Goal: Task Accomplishment & Management: Manage account settings

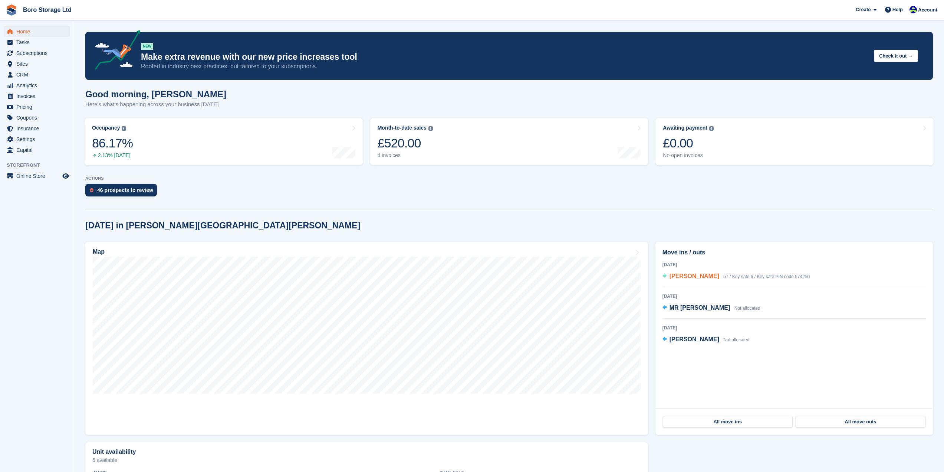
click at [685, 276] on span "[PERSON_NAME]" at bounding box center [695, 276] width 50 height 6
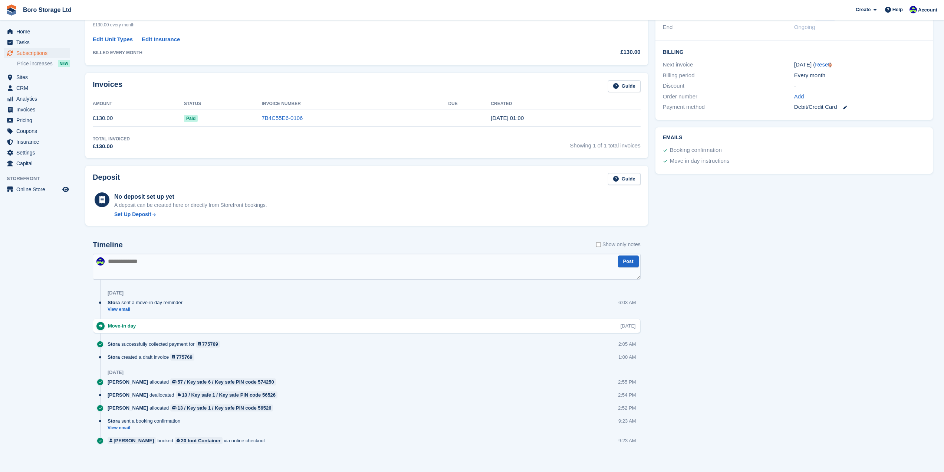
scroll to position [169, 0]
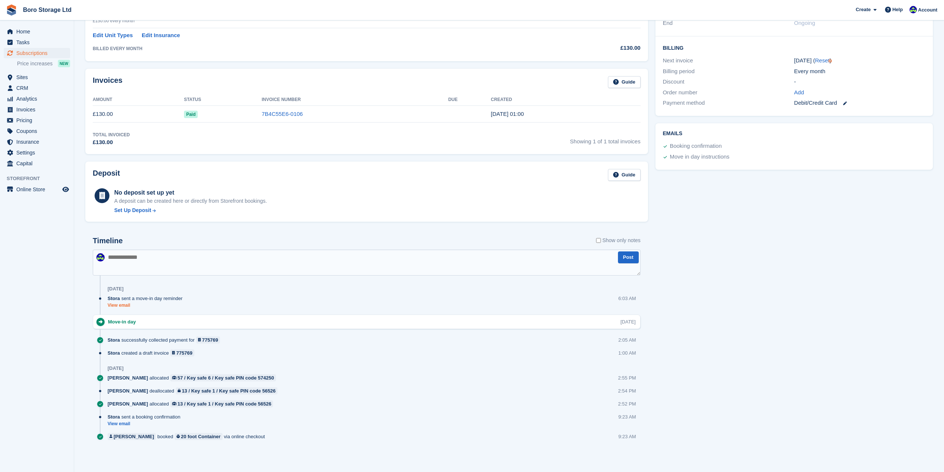
click at [123, 306] on link "View email" at bounding box center [147, 305] width 79 height 6
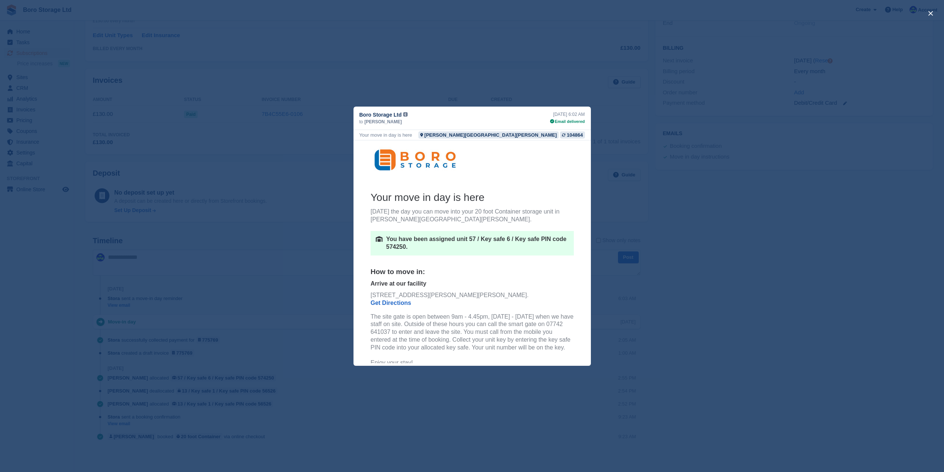
scroll to position [0, 0]
click at [772, 234] on div "close" at bounding box center [472, 236] width 944 height 472
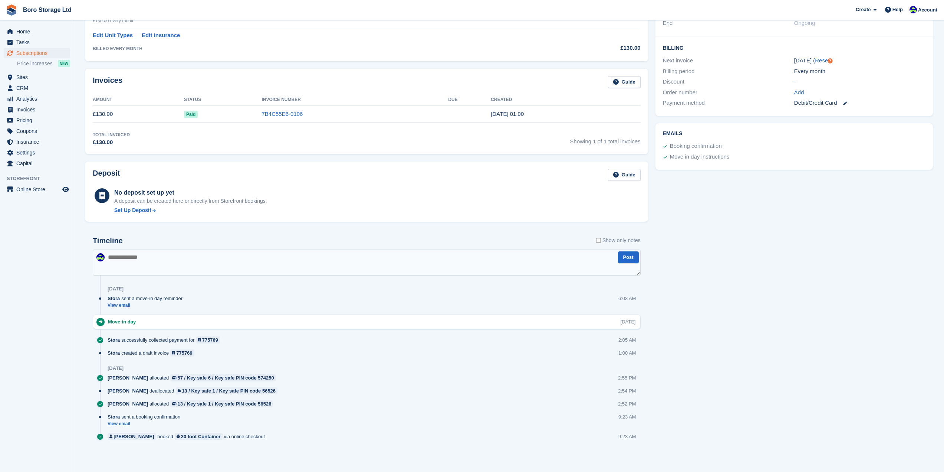
scroll to position [2, 0]
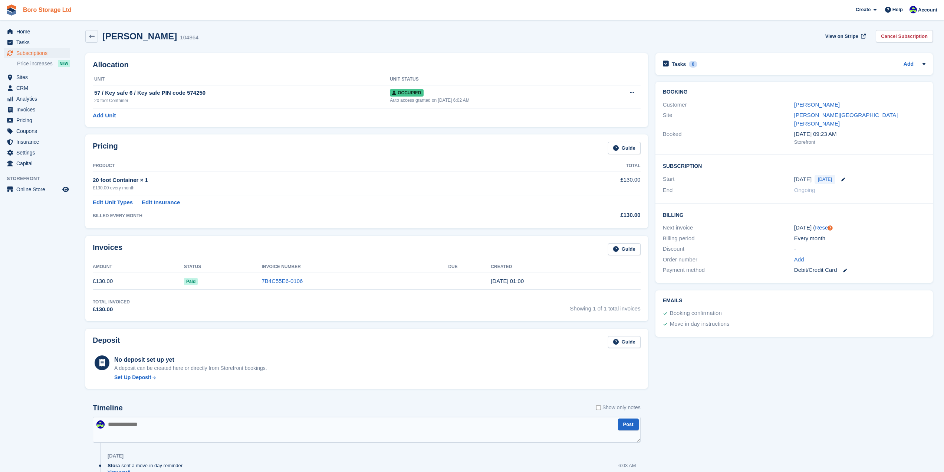
click at [47, 8] on link "Boro Storage Ltd" at bounding box center [47, 10] width 55 height 12
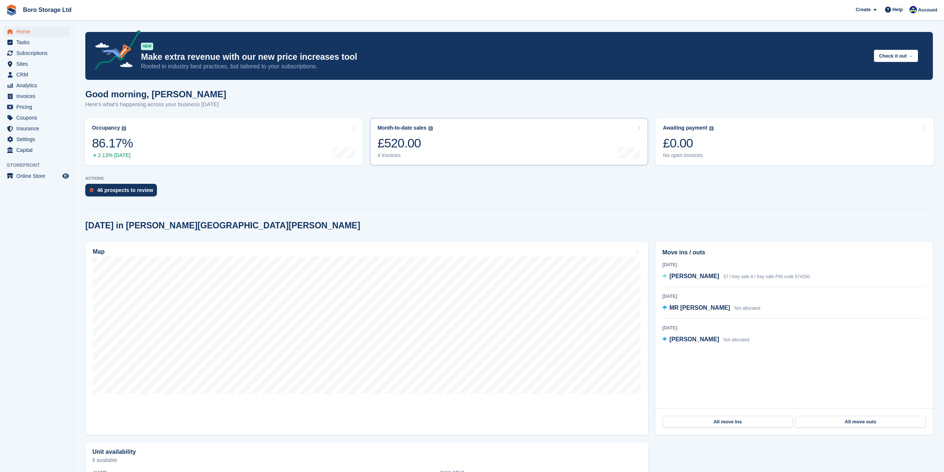
click at [430, 127] on img at bounding box center [431, 128] width 4 height 4
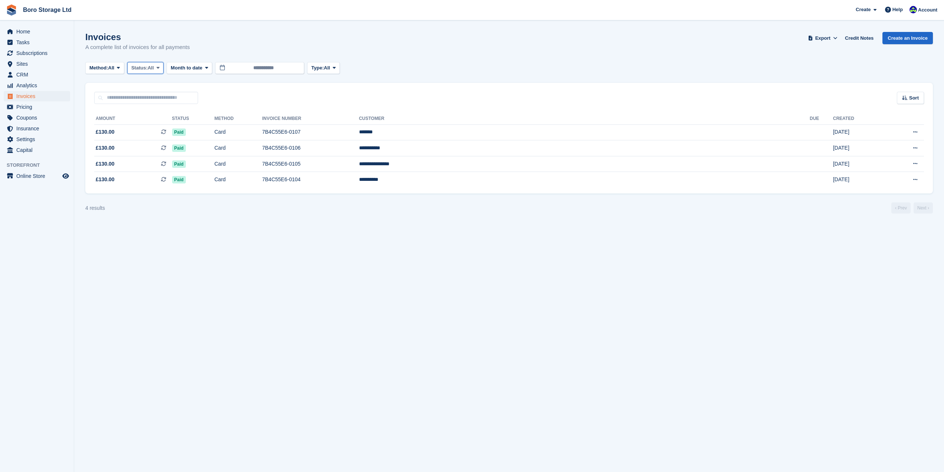
click at [148, 65] on span "Status:" at bounding box center [139, 67] width 16 height 7
click at [198, 48] on div "Invoices A complete list of invoices for all payments Export Export Invoices Ex…" at bounding box center [509, 46] width 848 height 29
click at [193, 65] on span "Month to date" at bounding box center [187, 67] width 32 height 7
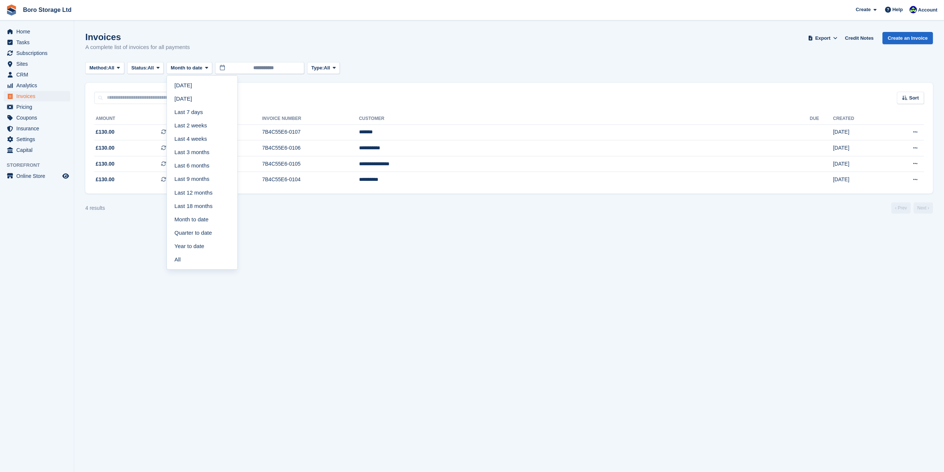
click at [450, 38] on div "Invoices A complete list of invoices for all payments Export Export Invoices Ex…" at bounding box center [509, 46] width 848 height 29
